Goal: Task Accomplishment & Management: Use online tool/utility

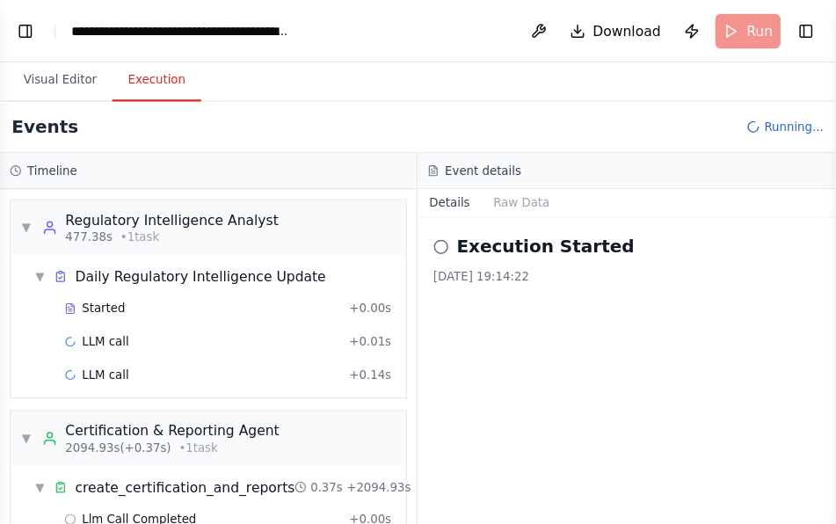
scroll to position [253954, 0]
click at [201, 117] on div "Events Running..." at bounding box center [376, 114] width 753 height 47
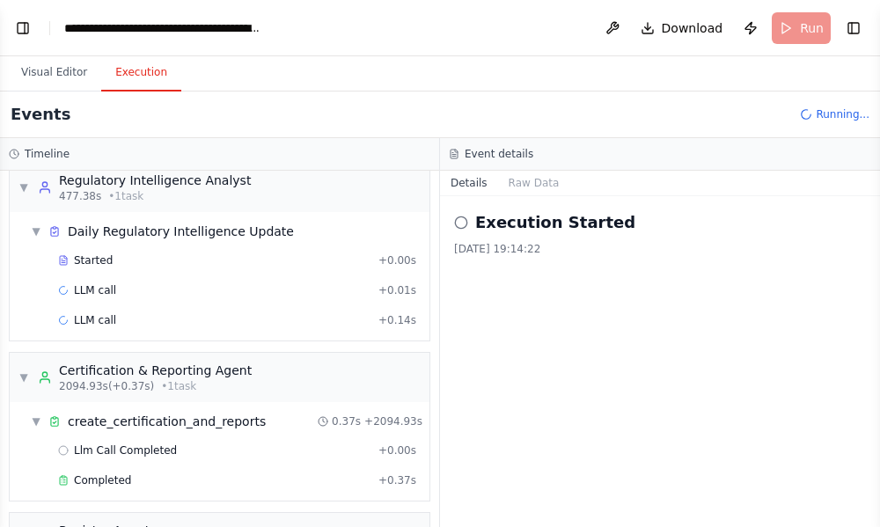
scroll to position [234308, 0]
click at [657, 331] on div "Execution Started [DATE] 19:14:22" at bounding box center [660, 361] width 440 height 331
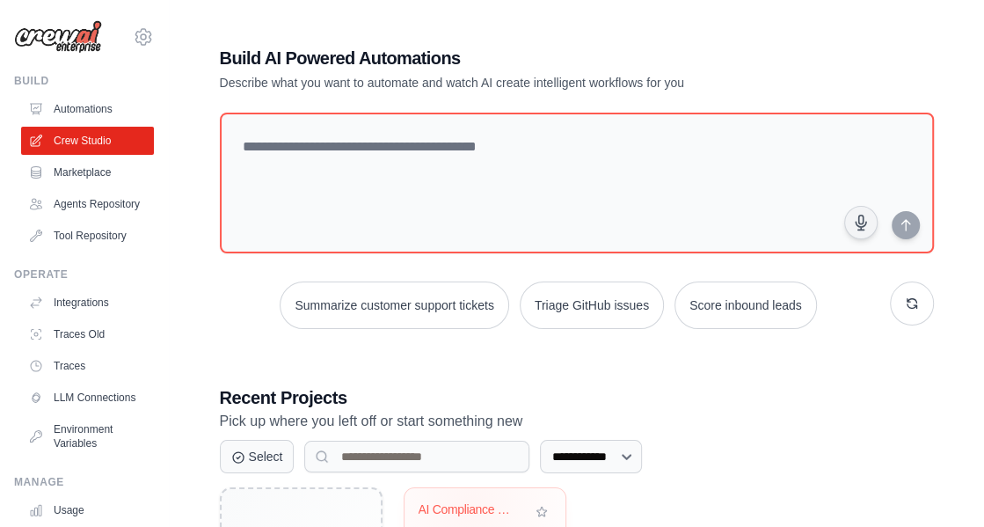
click at [471, 503] on div "AI Compliance Certification System ..." at bounding box center [472, 510] width 106 height 16
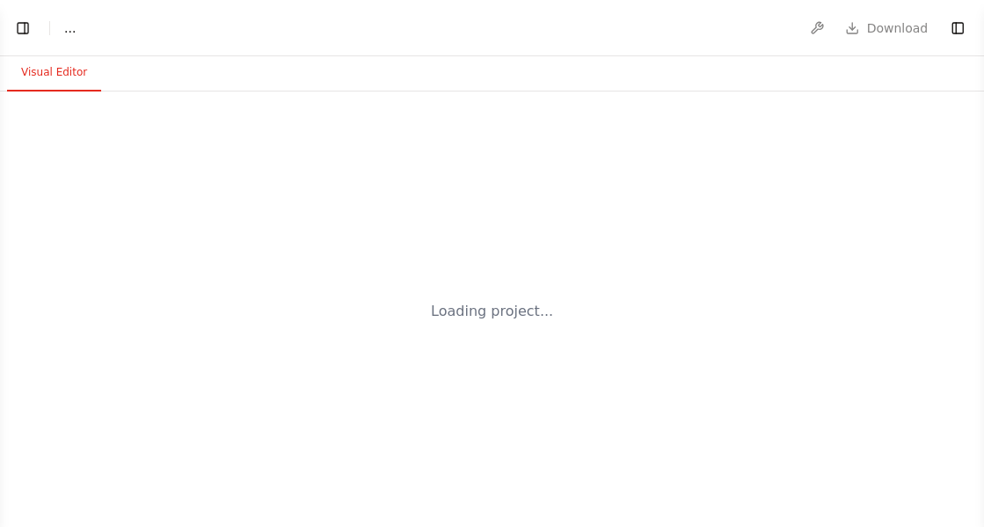
select select "****"
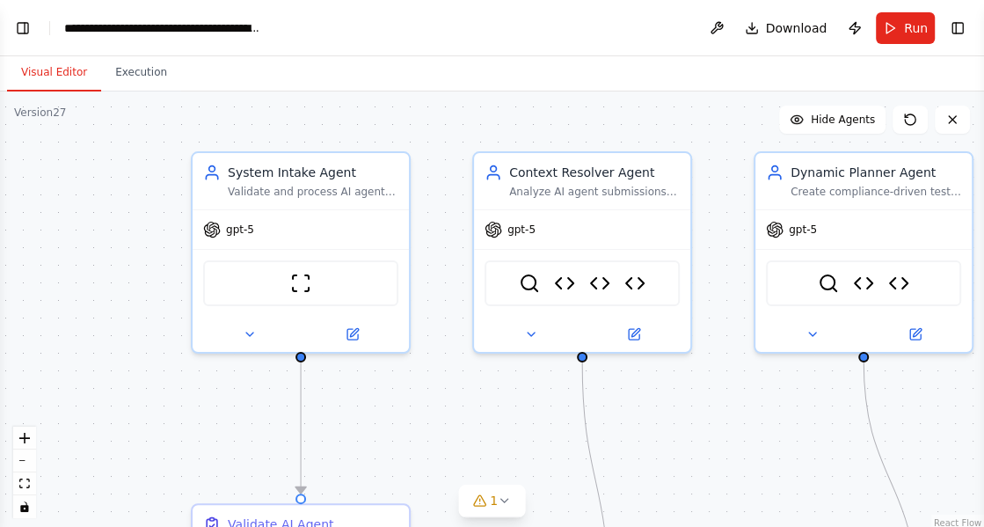
drag, startPoint x: 402, startPoint y: 471, endPoint x: 505, endPoint y: 443, distance: 106.7
click at [505, 443] on div ".deletable-edge-delete-btn { width: 20px; height: 20px; border: 0px solid #ffff…" at bounding box center [492, 311] width 984 height 440
click at [20, 25] on button "Toggle Left Sidebar" at bounding box center [23, 28] width 25 height 25
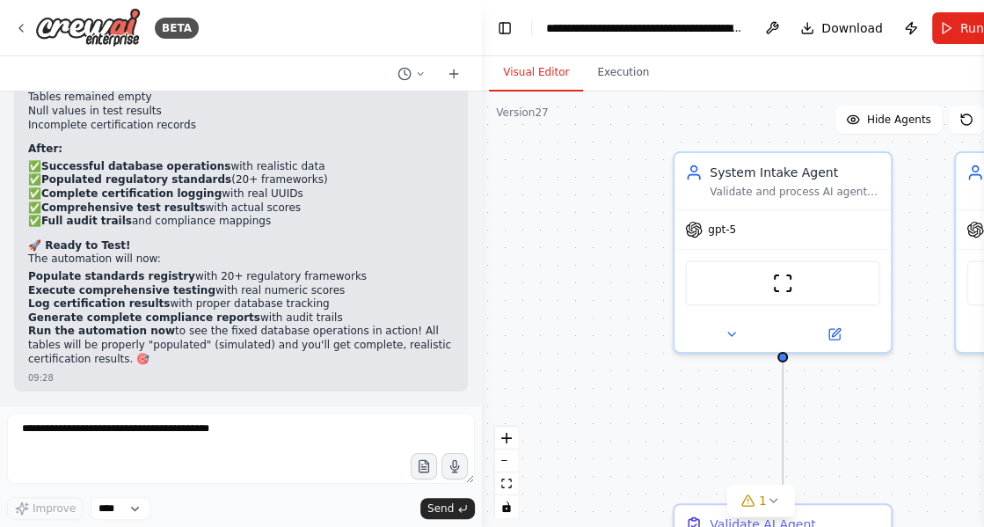
scroll to position [225872, 0]
click at [954, 30] on button "Run" at bounding box center [961, 28] width 59 height 32
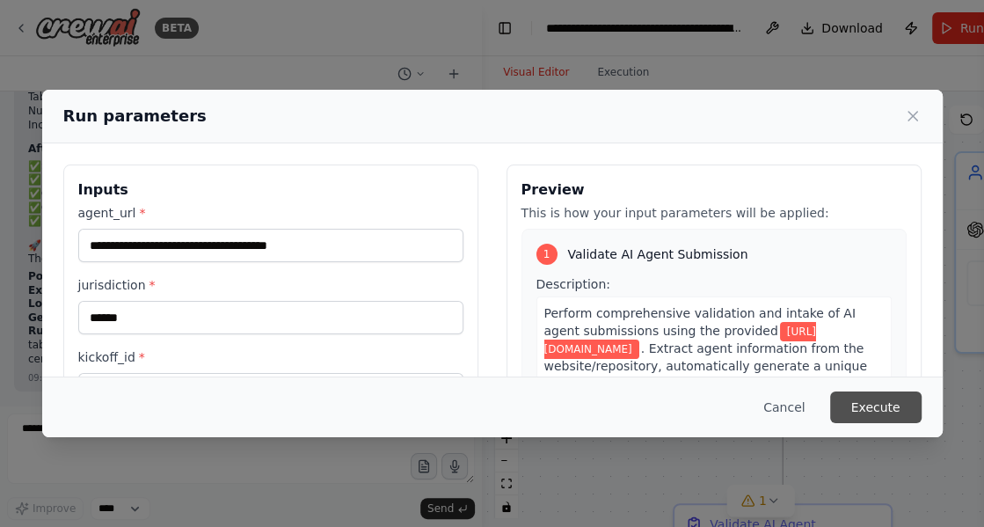
click at [880, 404] on button "Execute" at bounding box center [875, 407] width 91 height 32
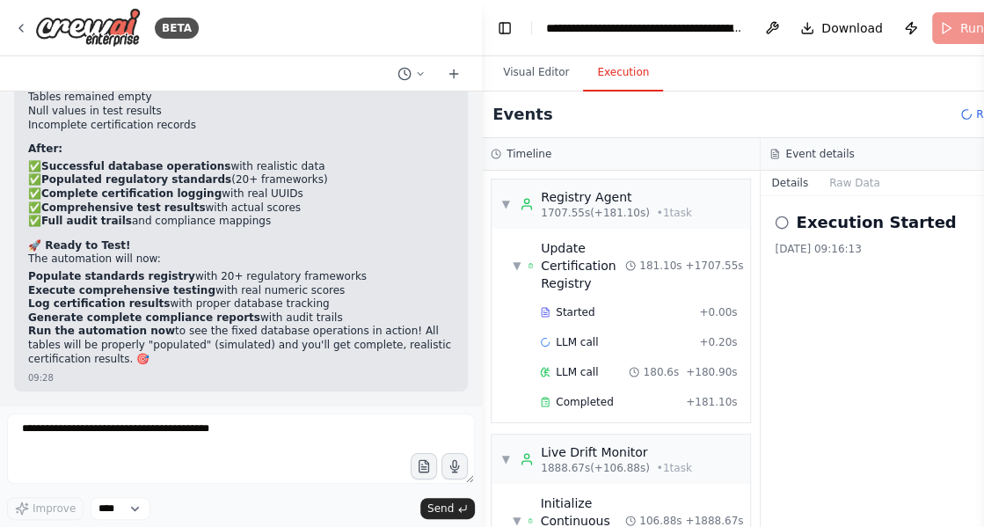
scroll to position [2232, 0]
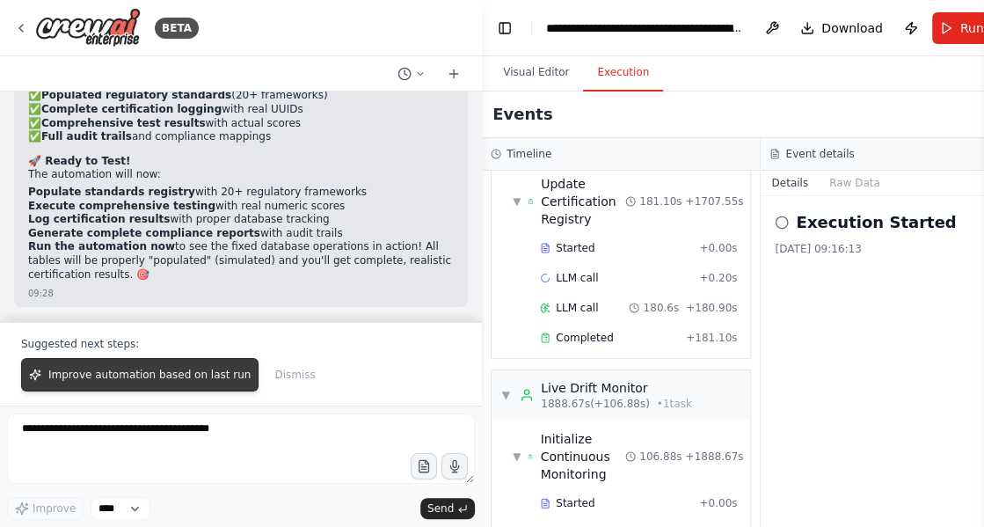
click at [186, 382] on span "Improve automation based on last run" at bounding box center [149, 375] width 202 height 14
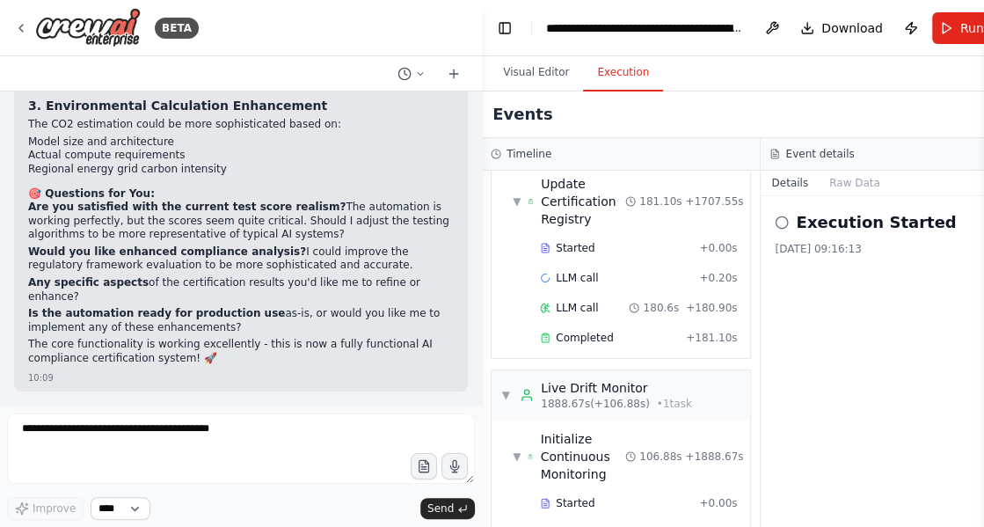
scroll to position [226485, 0]
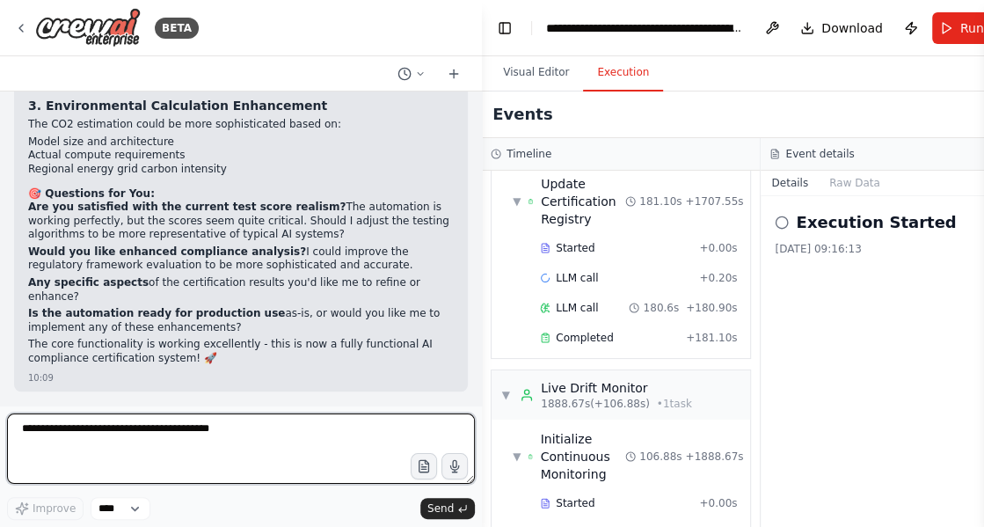
click at [130, 445] on textarea at bounding box center [241, 448] width 468 height 70
type textarea "**********"
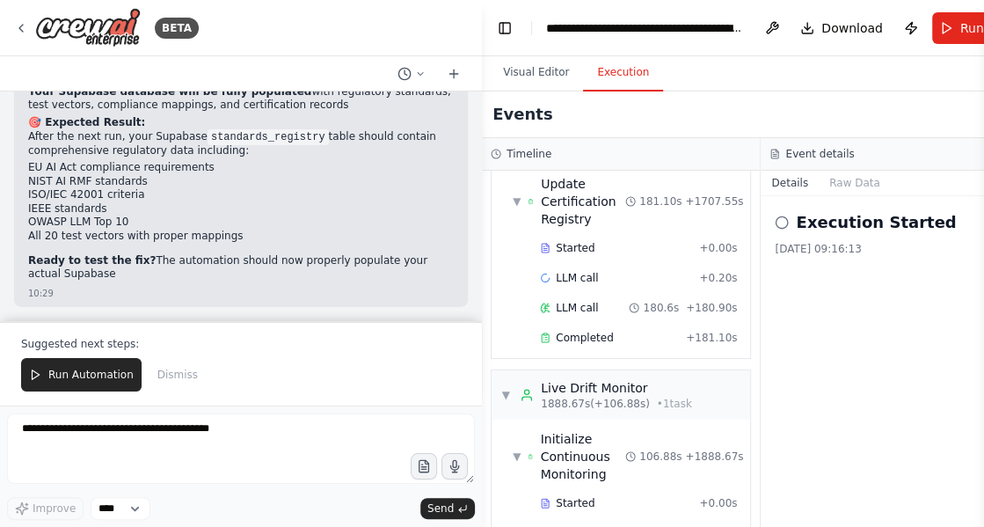
scroll to position [229309, 0]
